Goal: Find specific page/section: Find specific page/section

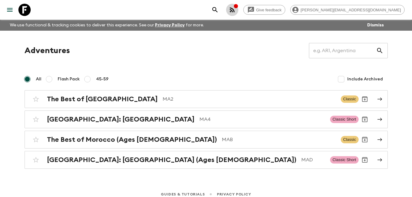
click at [239, 7] on icon "button" at bounding box center [236, 6] width 5 height 5
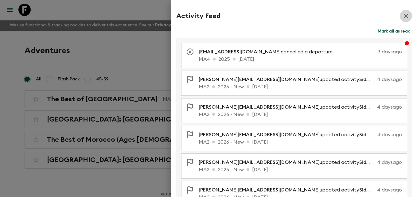
click at [402, 14] on icon "button" at bounding box center [405, 15] width 7 height 7
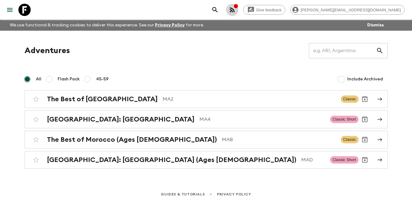
click at [236, 10] on icon "button" at bounding box center [232, 9] width 7 height 7
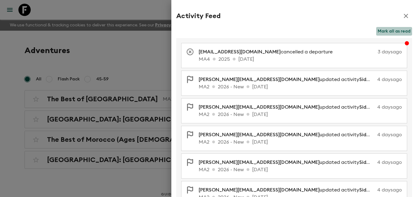
click at [398, 32] on button "Mark all as read" at bounding box center [394, 31] width 36 height 9
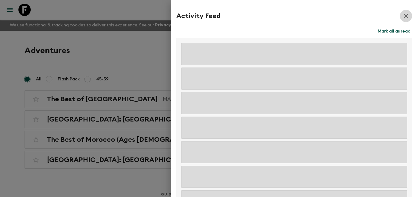
click at [402, 14] on icon "button" at bounding box center [405, 15] width 7 height 7
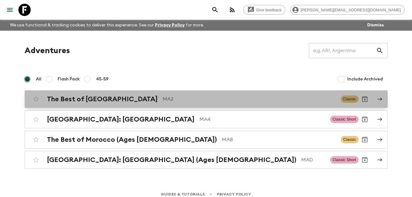
click at [89, 98] on h2 "The Best of [GEOGRAPHIC_DATA]" at bounding box center [102, 99] width 111 height 8
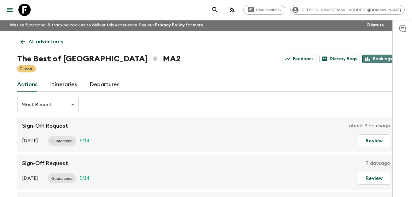
click at [379, 58] on link "Bookings" at bounding box center [379, 59] width 33 height 9
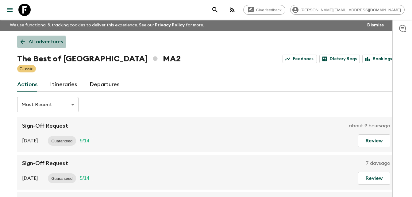
click at [23, 42] on icon at bounding box center [22, 41] width 7 height 7
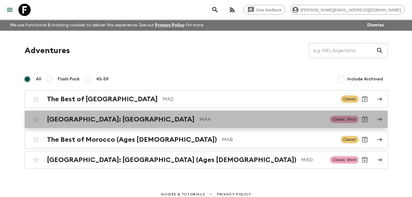
click at [200, 119] on p "MA4" at bounding box center [263, 119] width 126 height 7
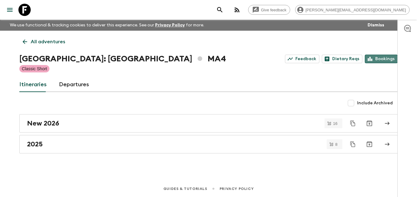
click at [383, 61] on link "Bookings" at bounding box center [381, 59] width 33 height 9
click at [23, 42] on icon at bounding box center [25, 42] width 5 height 5
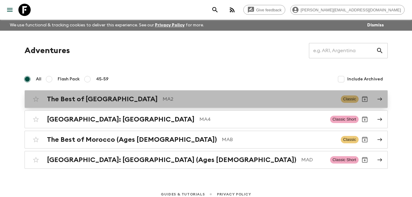
click at [98, 96] on h2 "The Best of [GEOGRAPHIC_DATA]" at bounding box center [102, 99] width 111 height 8
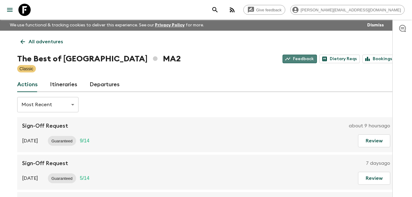
click at [306, 59] on link "Feedback" at bounding box center [300, 59] width 34 height 9
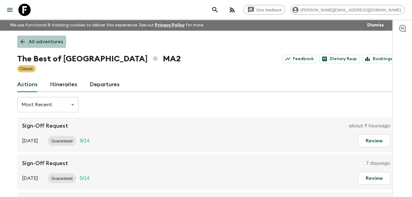
click at [21, 41] on icon at bounding box center [22, 41] width 7 height 7
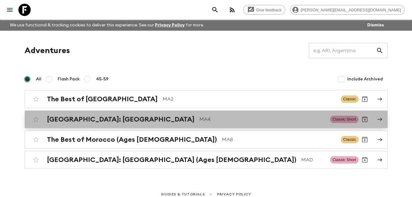
click at [108, 125] on div "[GEOGRAPHIC_DATA]: [GEOGRAPHIC_DATA] MA4 Classic Short" at bounding box center [194, 119] width 329 height 12
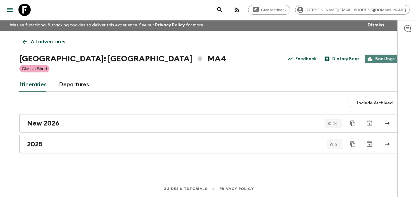
click at [382, 58] on link "Bookings" at bounding box center [381, 59] width 33 height 9
click at [23, 41] on icon at bounding box center [24, 41] width 7 height 7
